Goal: Information Seeking & Learning: Learn about a topic

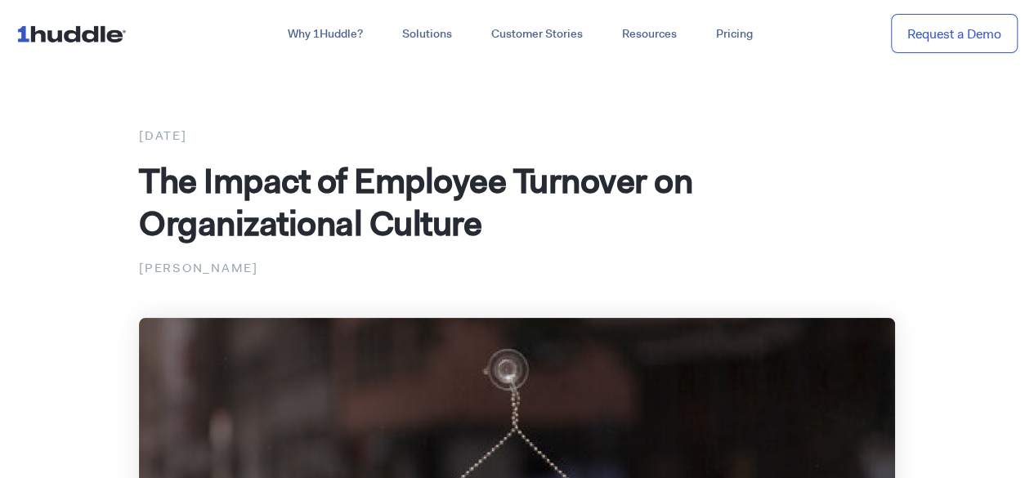
click at [262, 266] on p "[PERSON_NAME]" at bounding box center [517, 268] width 756 height 21
copy p "Bernardino"
click at [190, 142] on div "[DATE]" at bounding box center [517, 135] width 756 height 21
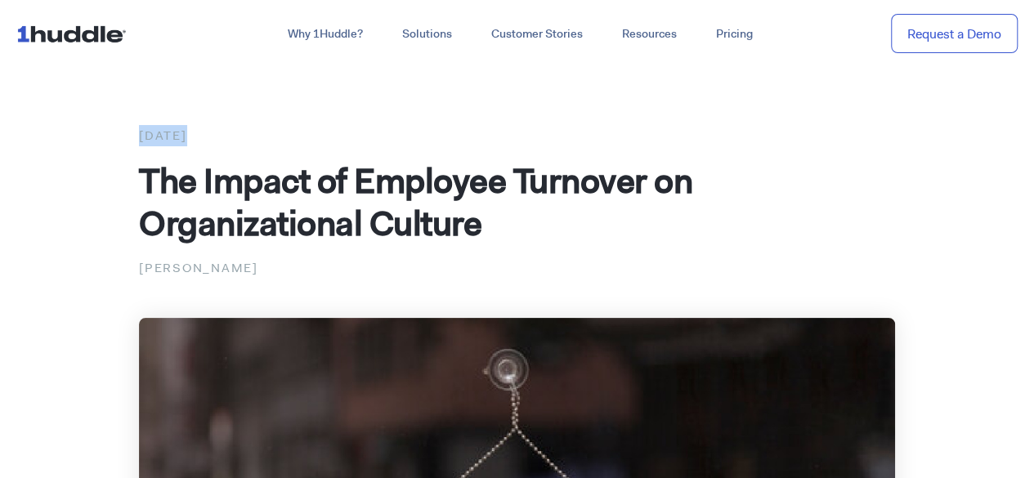
click at [190, 142] on div "[DATE]" at bounding box center [517, 135] width 756 height 21
copy div "[DATE]"
click at [543, 173] on span "The Impact of Employee Turnover on Organizational Culture" at bounding box center [416, 202] width 554 height 88
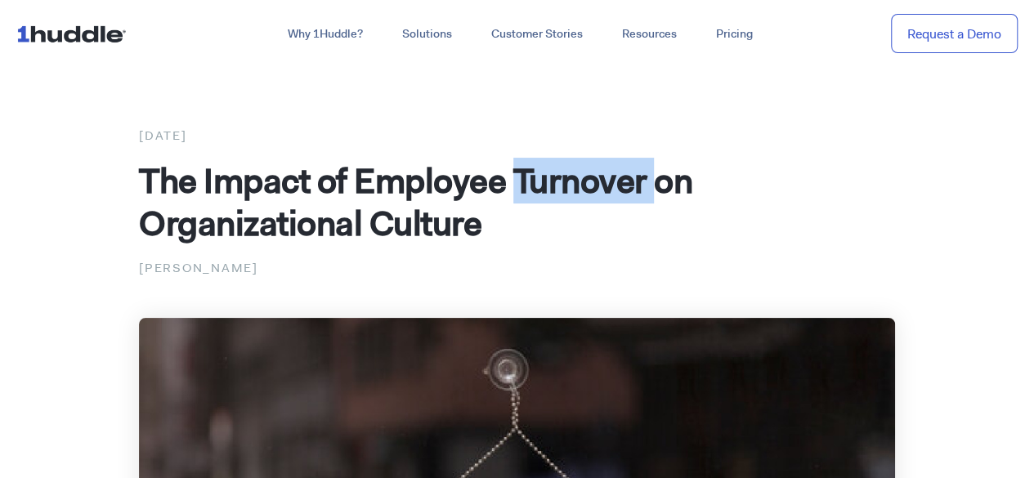
click at [543, 173] on span "The Impact of Employee Turnover on Organizational Culture" at bounding box center [416, 202] width 554 height 88
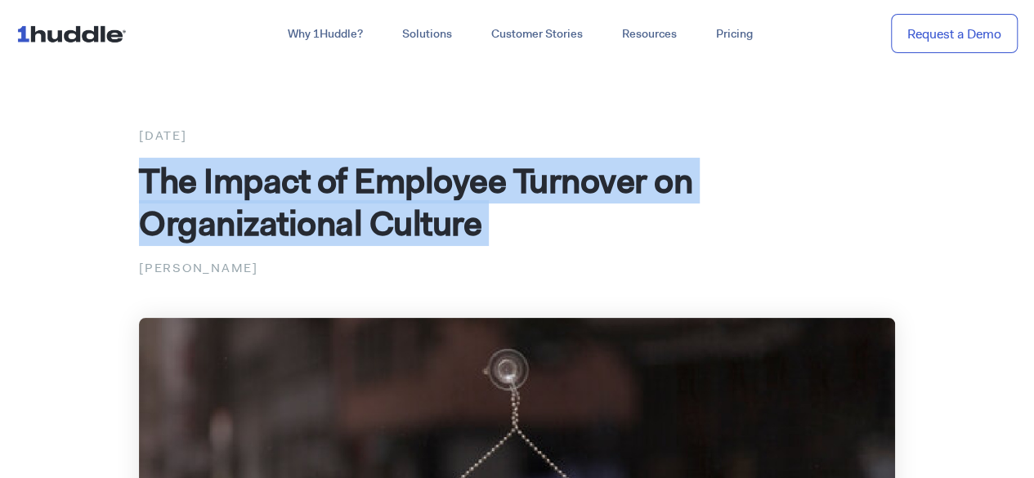
click at [543, 173] on span "The Impact of Employee Turnover on Organizational Culture" at bounding box center [416, 202] width 554 height 88
copy div "The Impact of Employee Turnover on Organizational Culture"
